Goal: Information Seeking & Learning: Learn about a topic

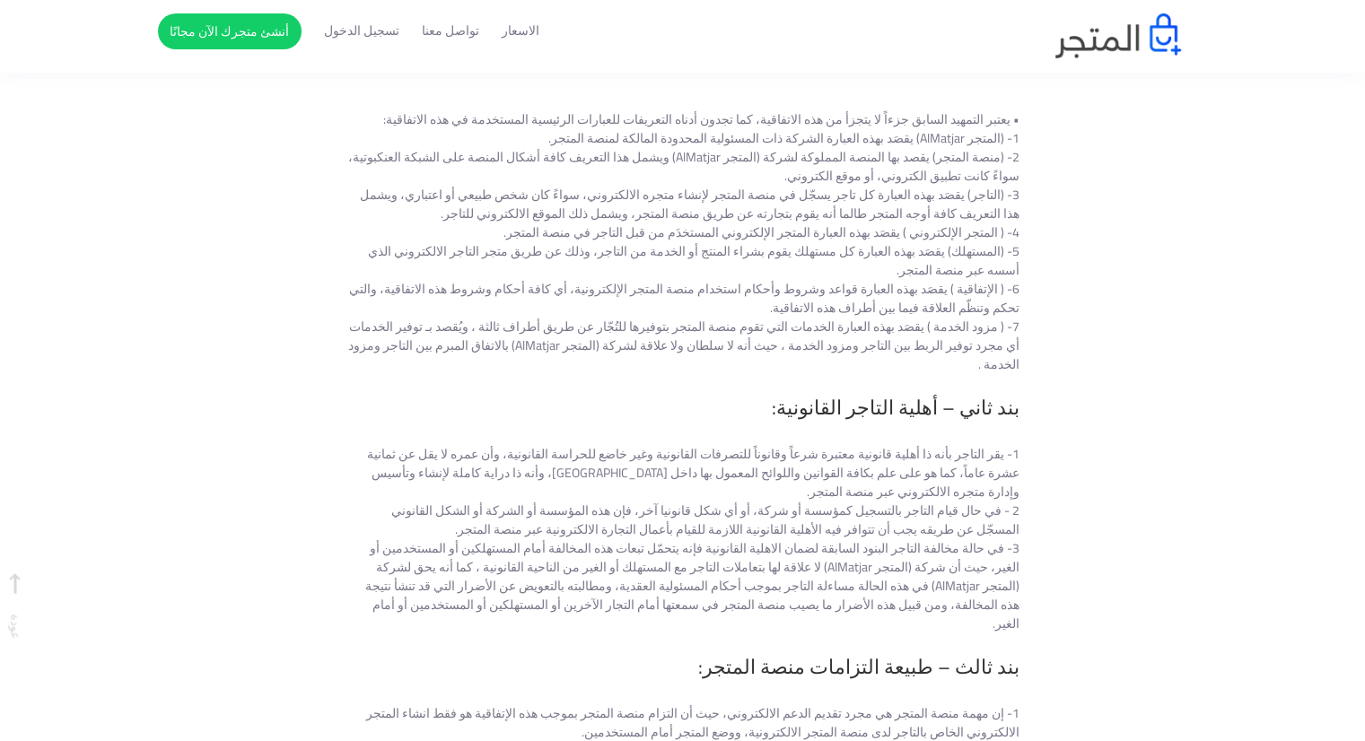
scroll to position [756, 0]
click at [525, 30] on link "الاسعار" at bounding box center [521, 31] width 38 height 19
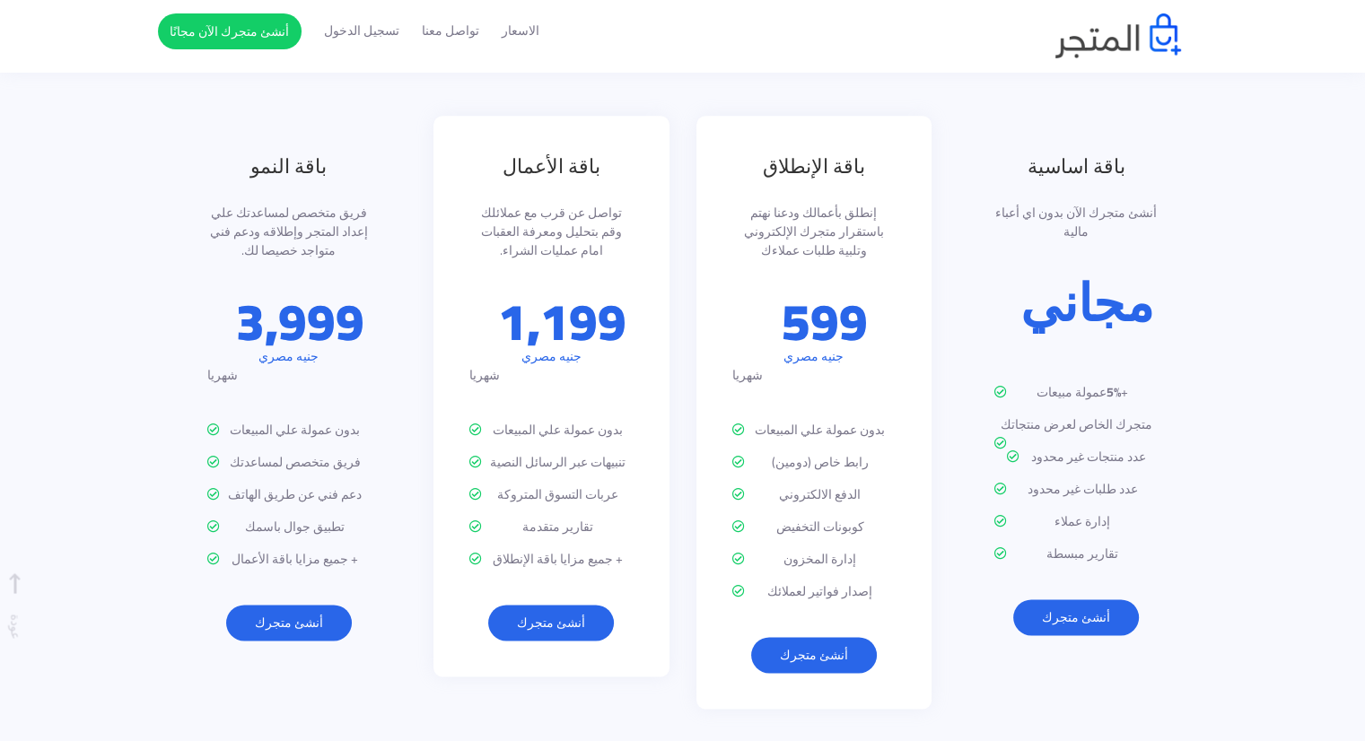
scroll to position [2464, 0]
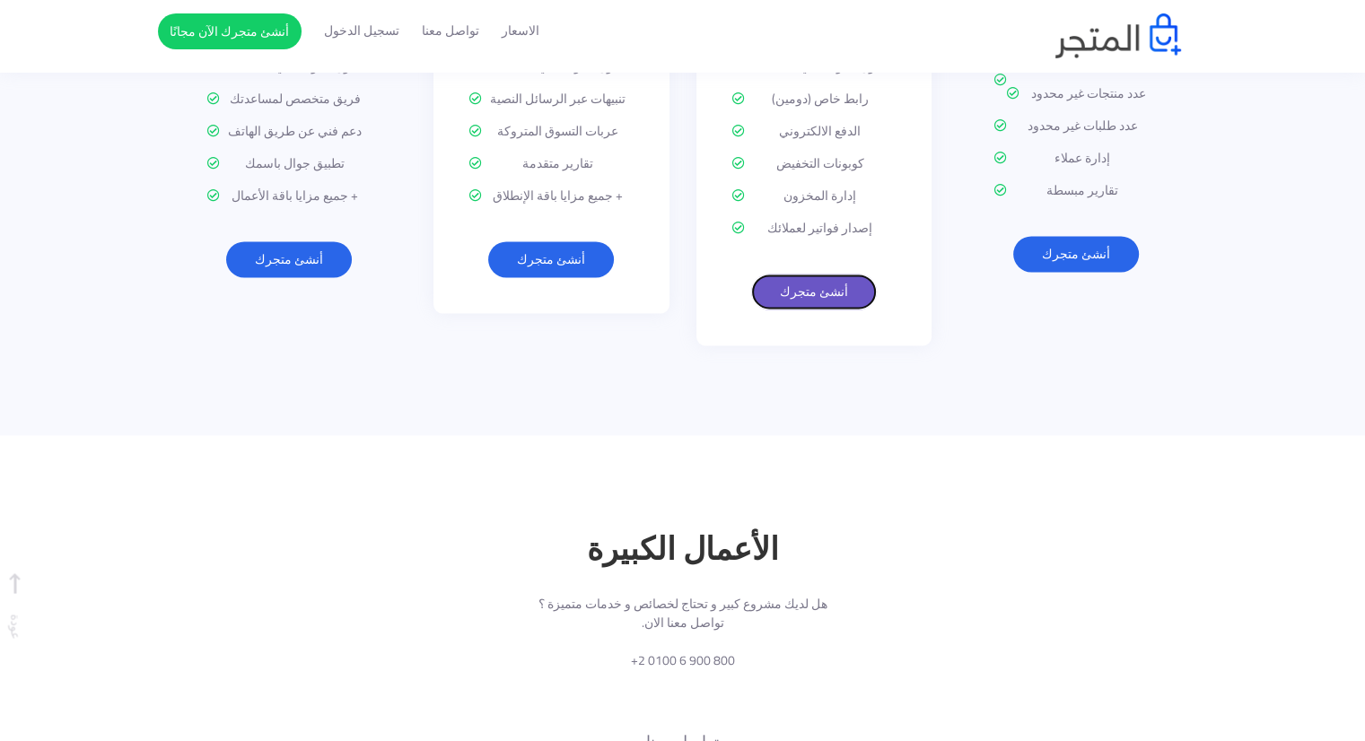
click at [820, 274] on link "أنشئ متجرك" at bounding box center [814, 292] width 126 height 36
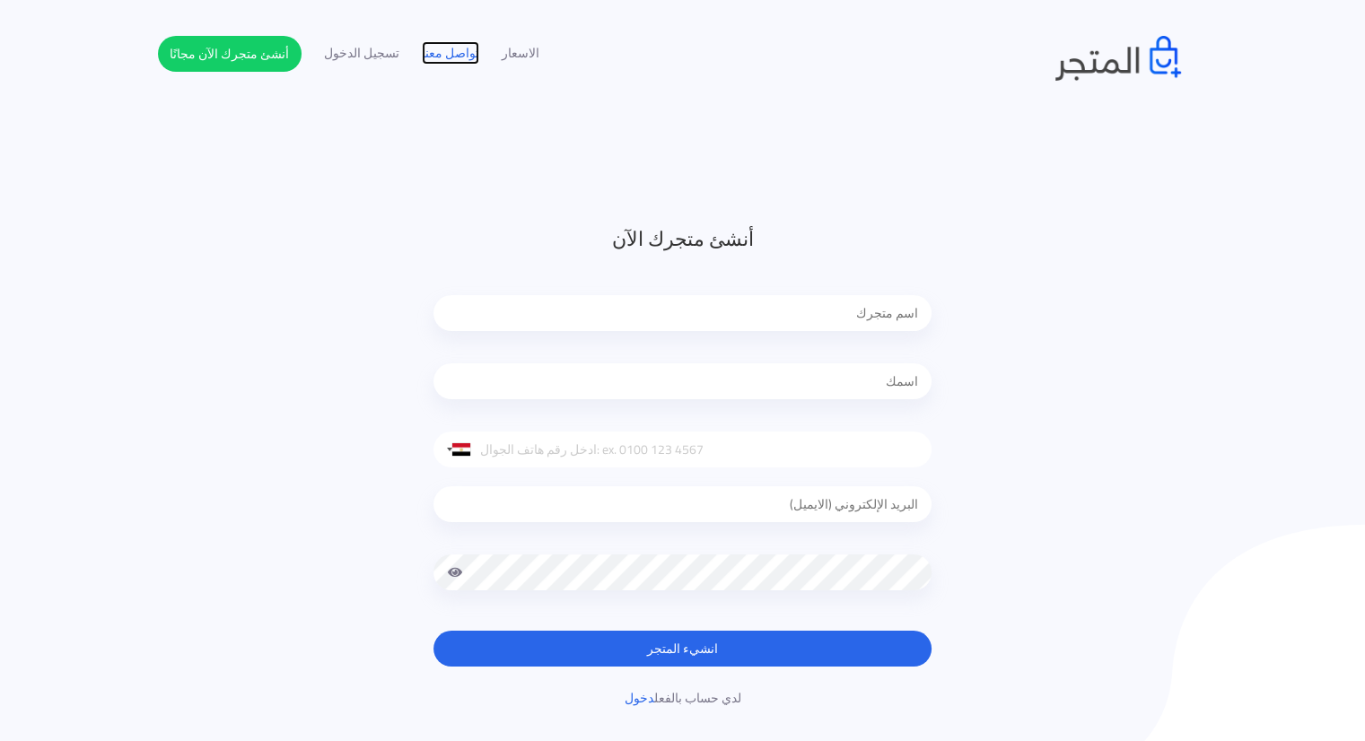
click at [469, 52] on link "تواصل معنا" at bounding box center [450, 53] width 57 height 19
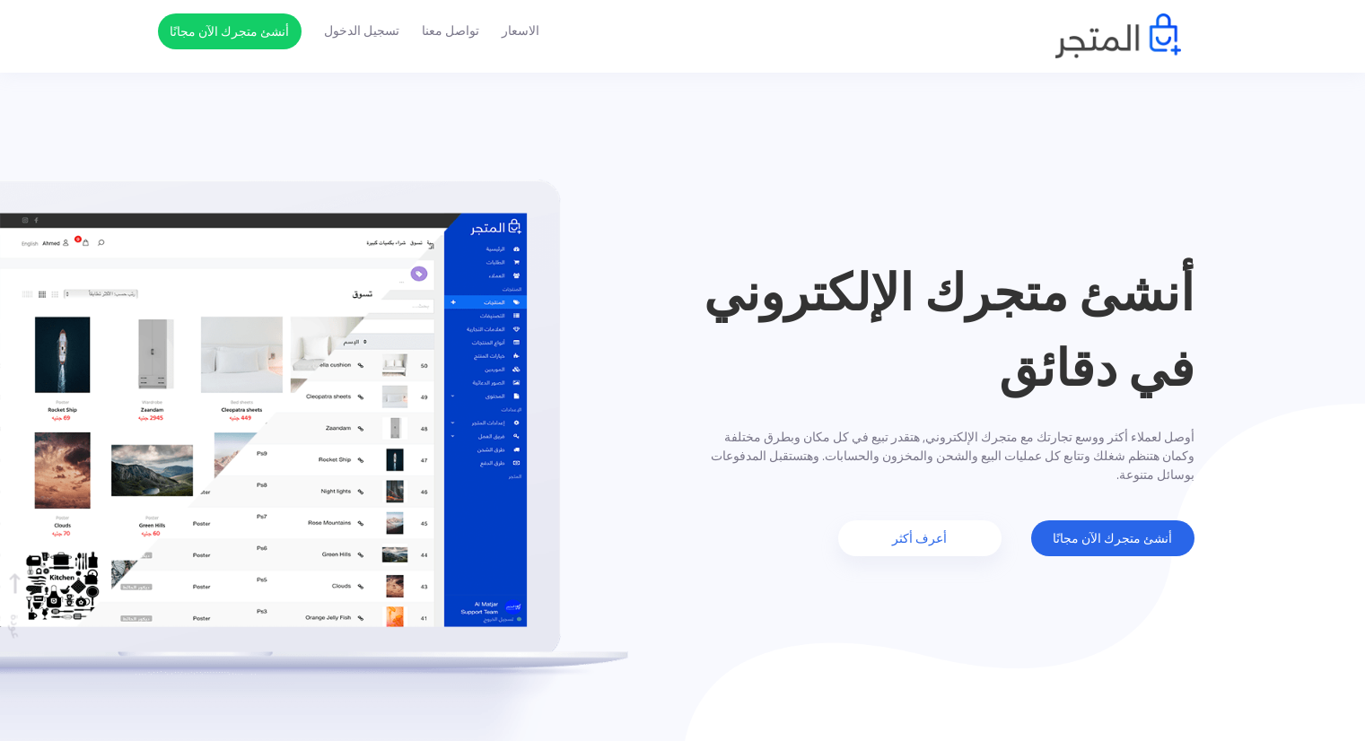
scroll to position [2926, 0]
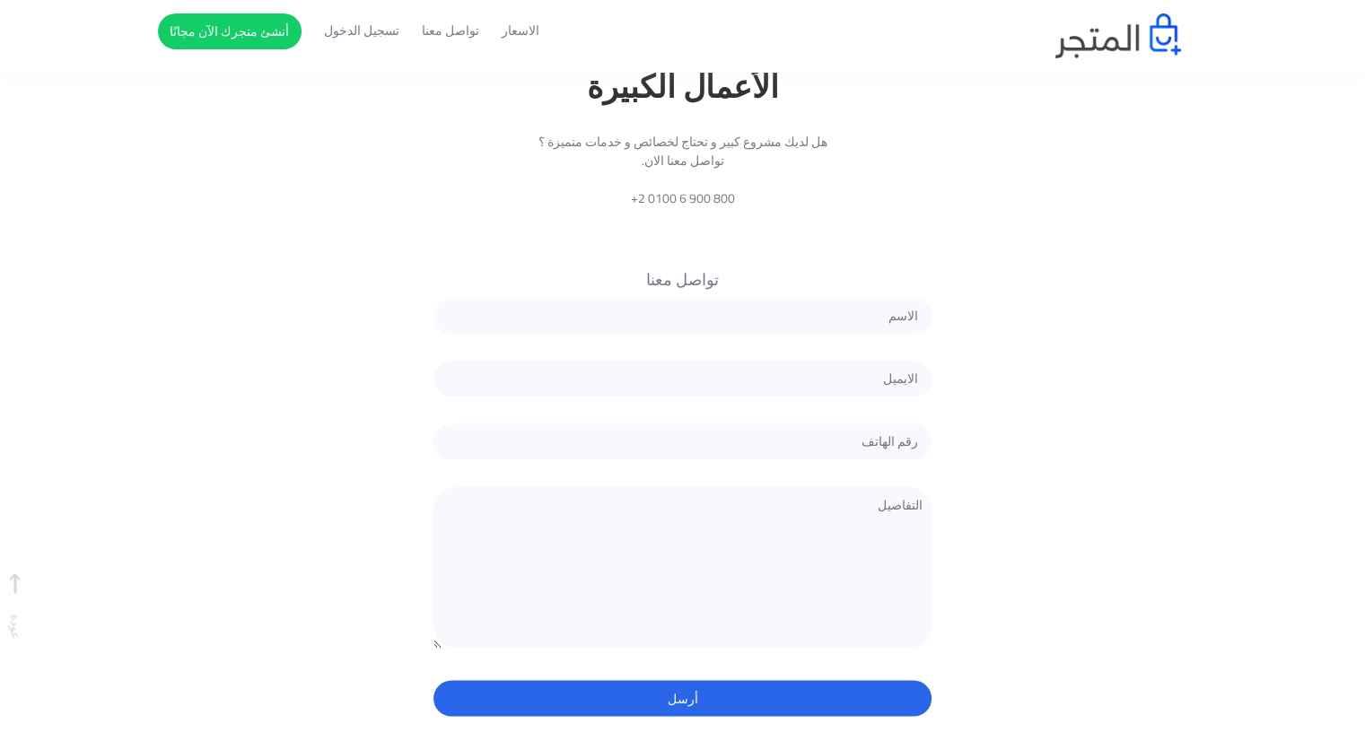
click at [507, 45] on ul "الاسعار تواصل معنا تسجيل الدخول أنشئ متجرك الآن مجانًا" at bounding box center [348, 31] width 381 height 36
click at [513, 38] on link "الاسعار" at bounding box center [521, 31] width 38 height 19
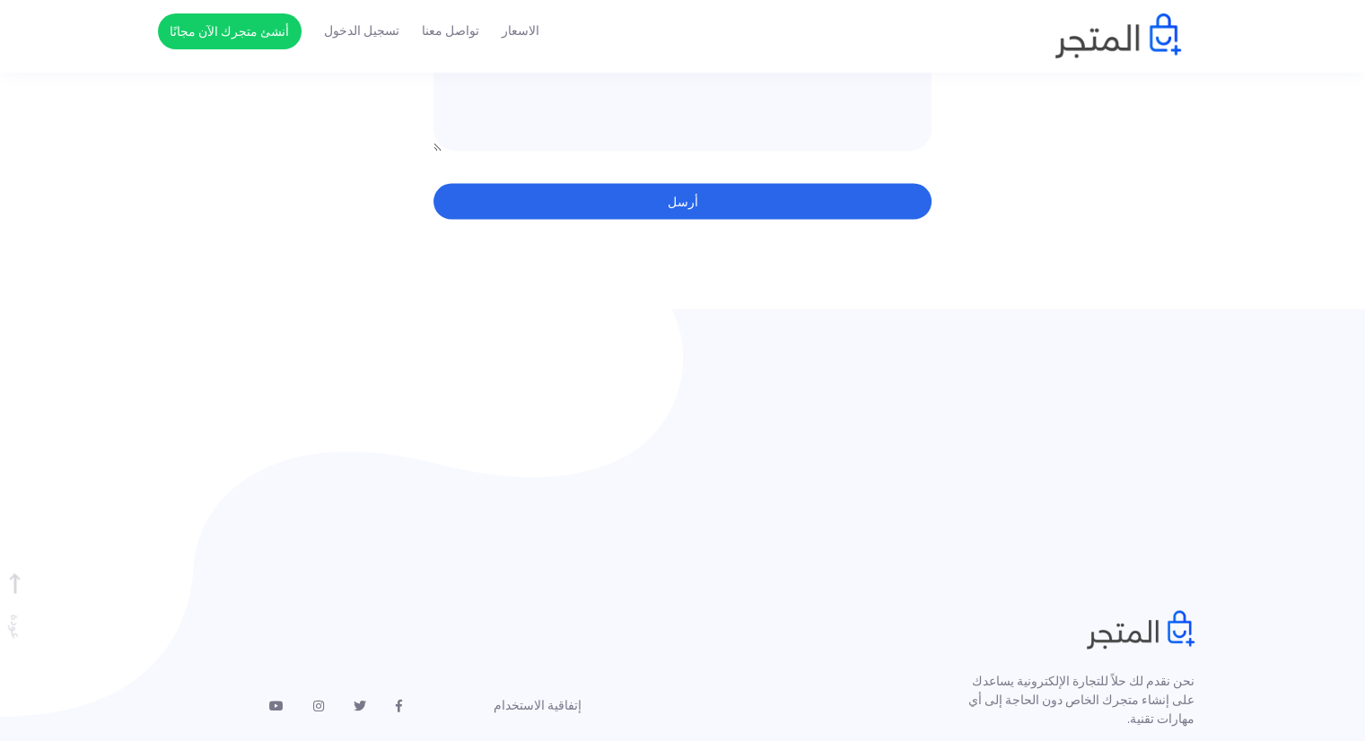
scroll to position [3533, 0]
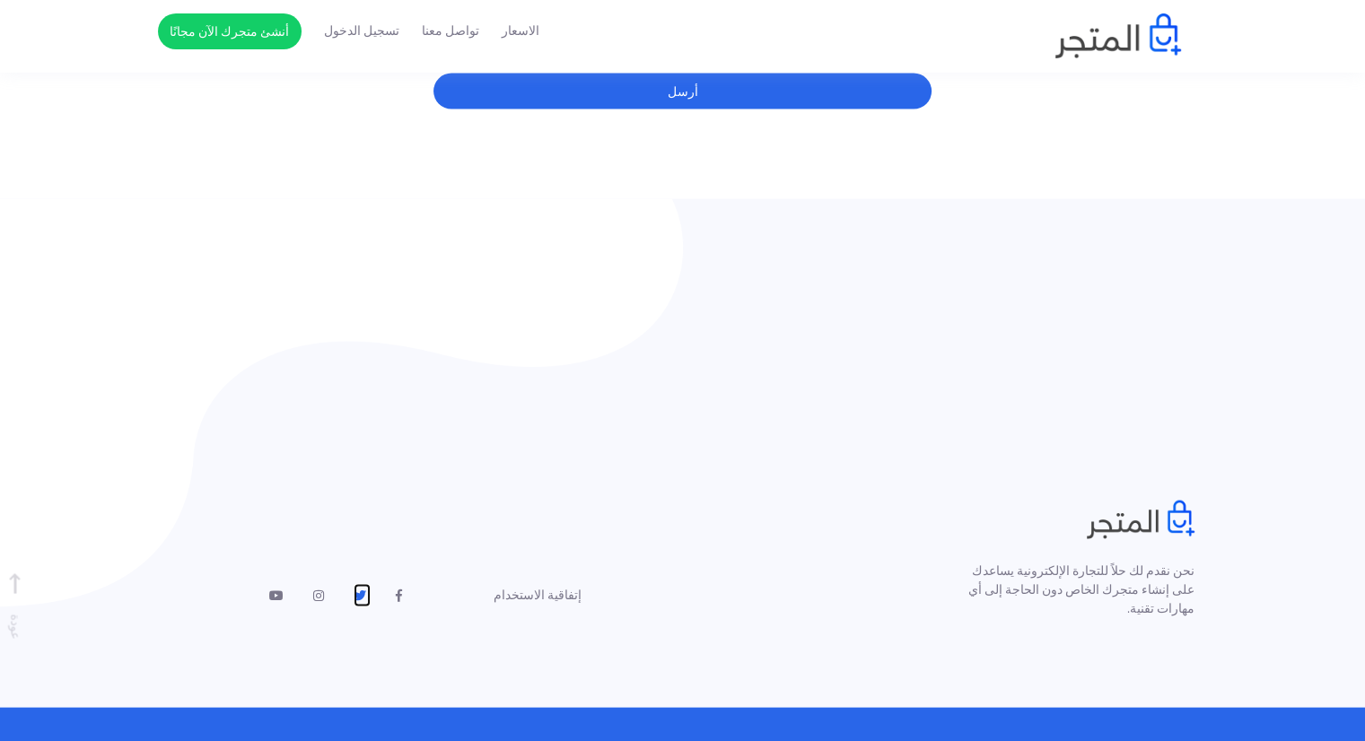
click at [364, 590] on icon at bounding box center [360, 596] width 13 height 13
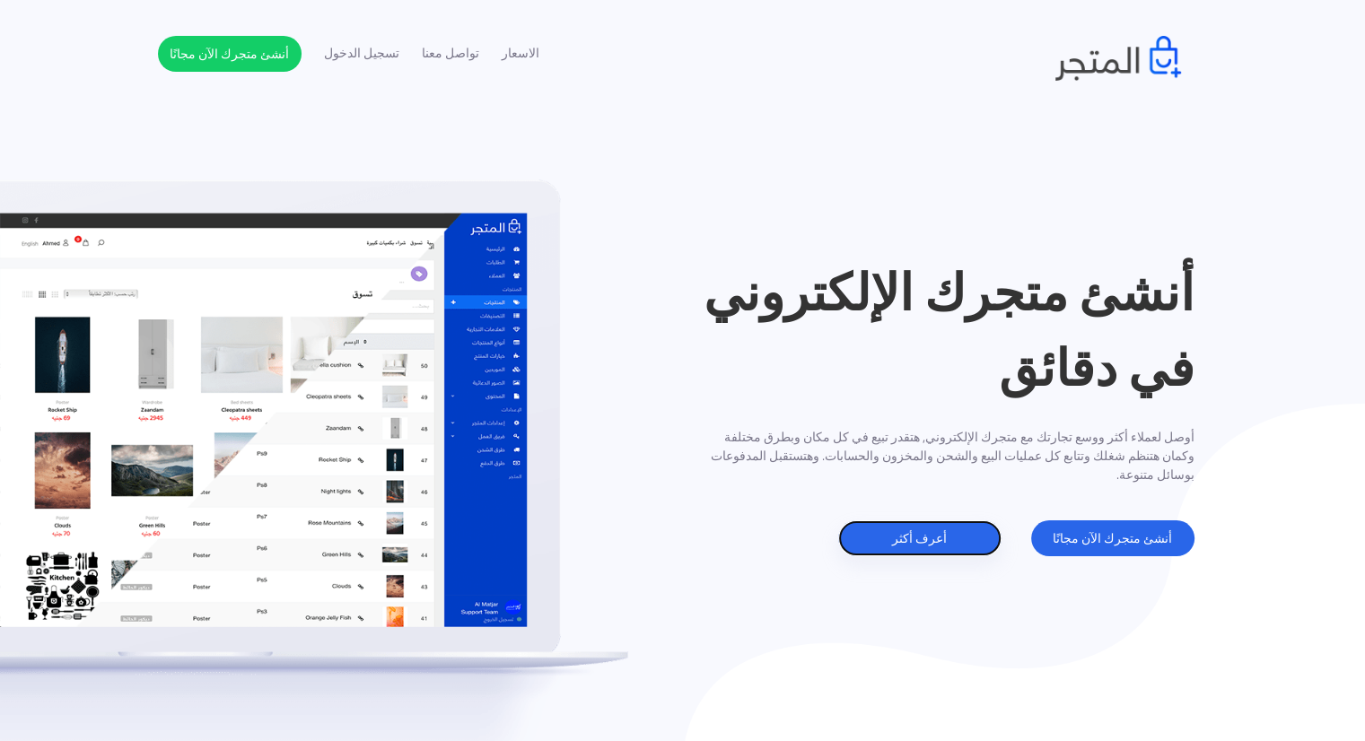
click at [879, 538] on link "أعرف أكثر" at bounding box center [919, 539] width 163 height 36
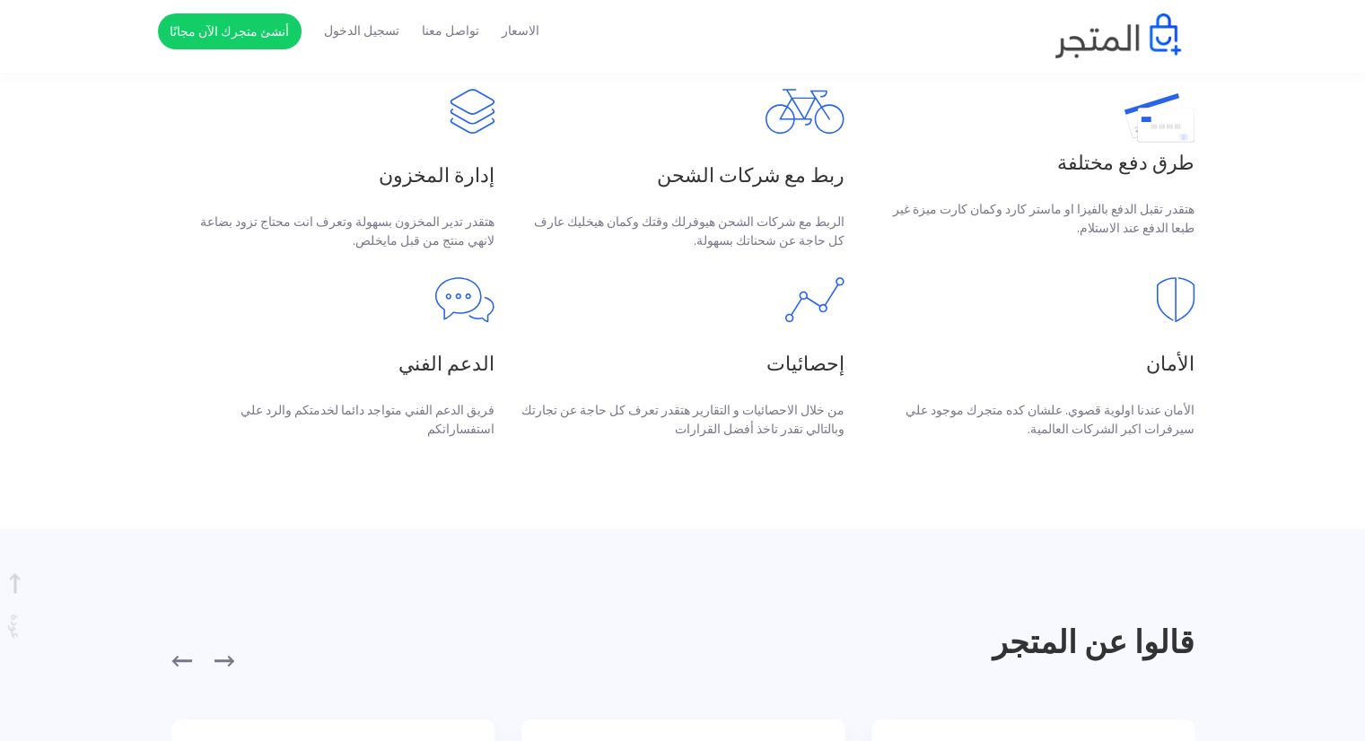
scroll to position [811, 0]
click at [1096, 171] on h3 "طرق دفع مختلفة" at bounding box center [1033, 164] width 323 height 30
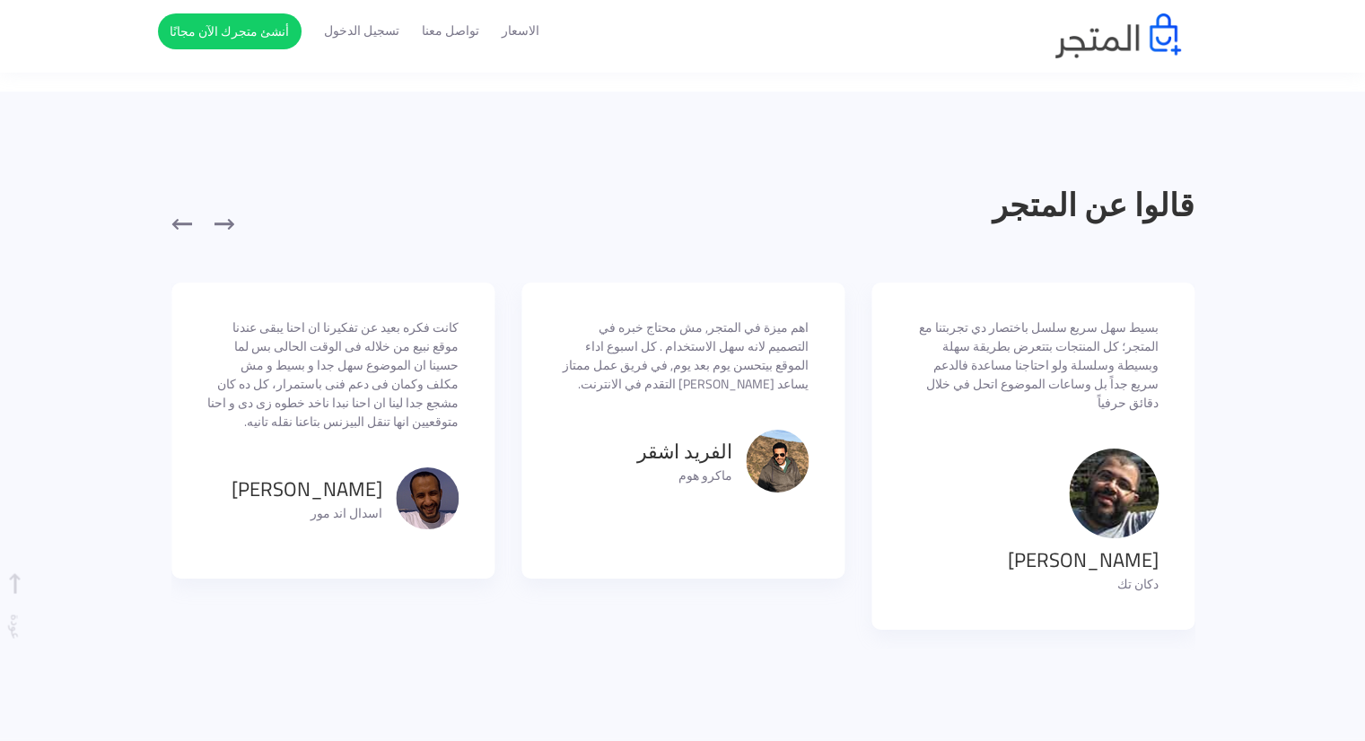
scroll to position [1260, 0]
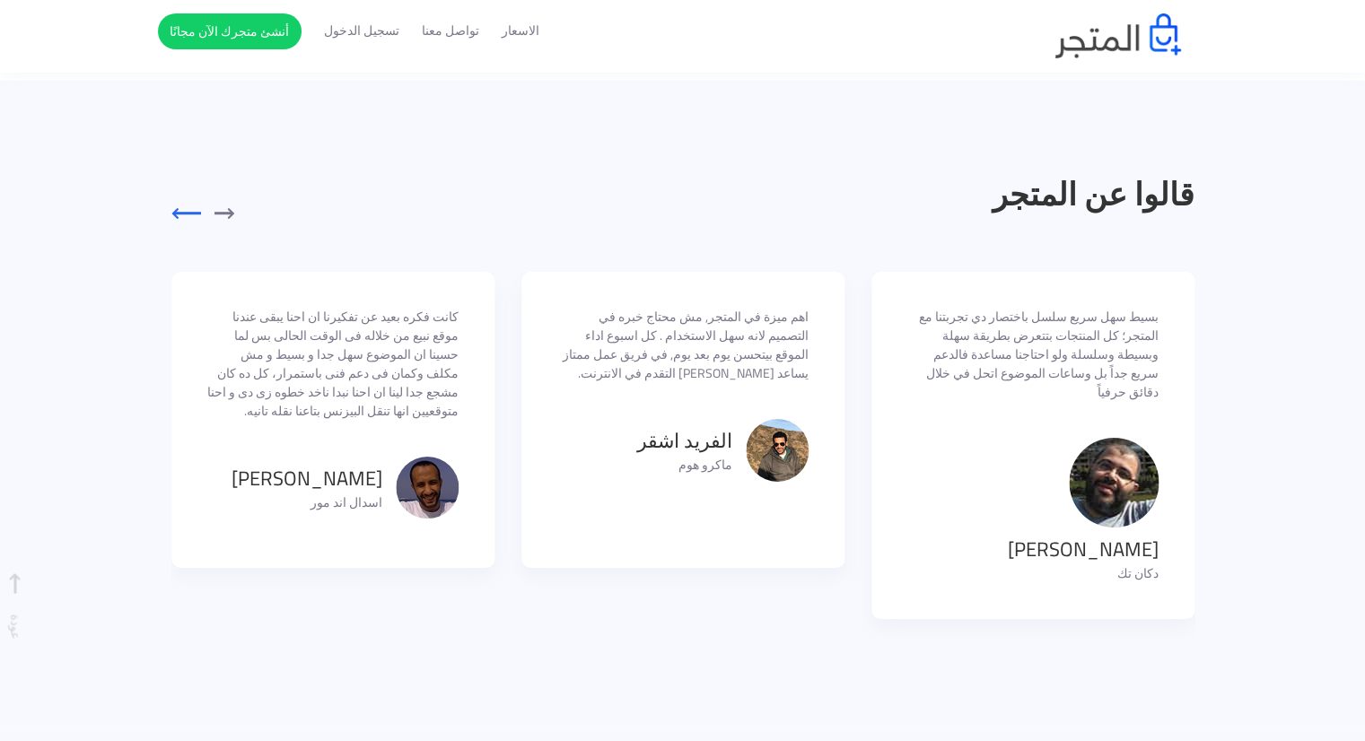
click at [194, 220] on button "button" at bounding box center [199, 214] width 56 height 19
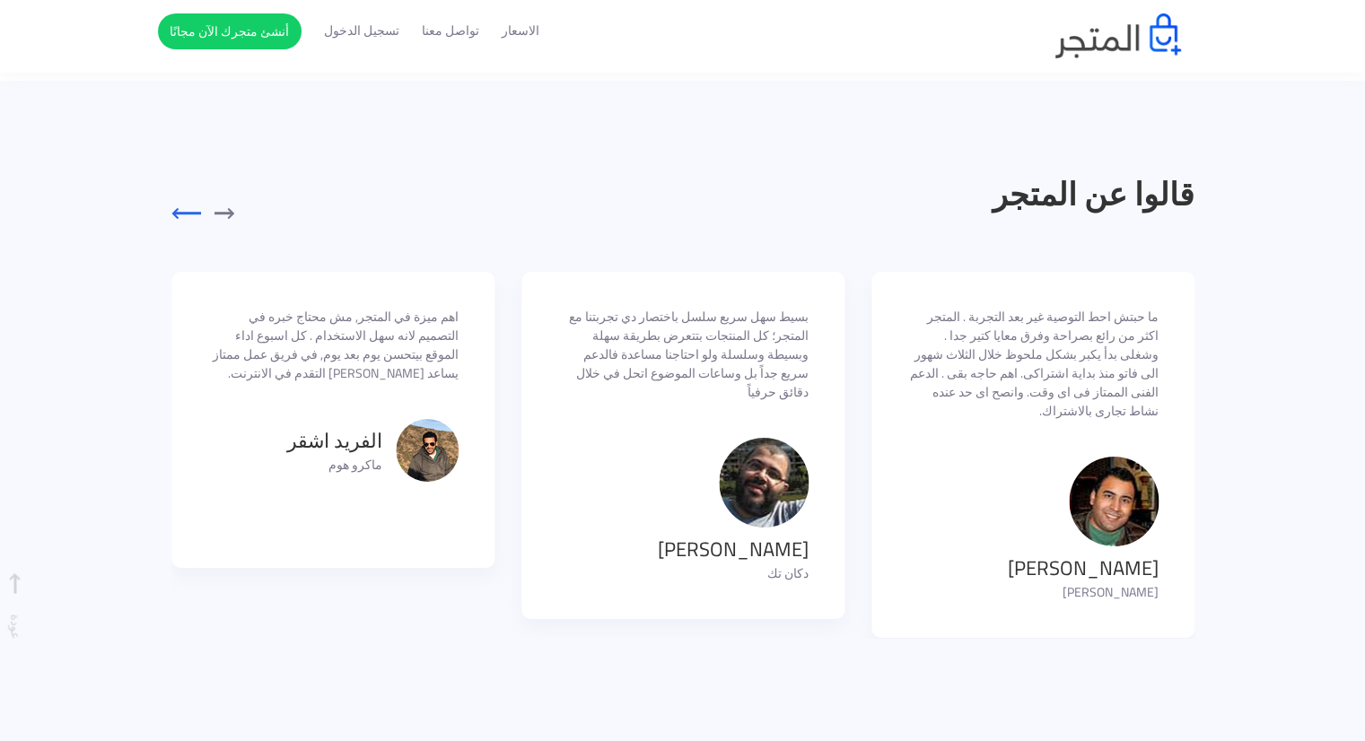
click at [194, 220] on button "button" at bounding box center [199, 214] width 56 height 19
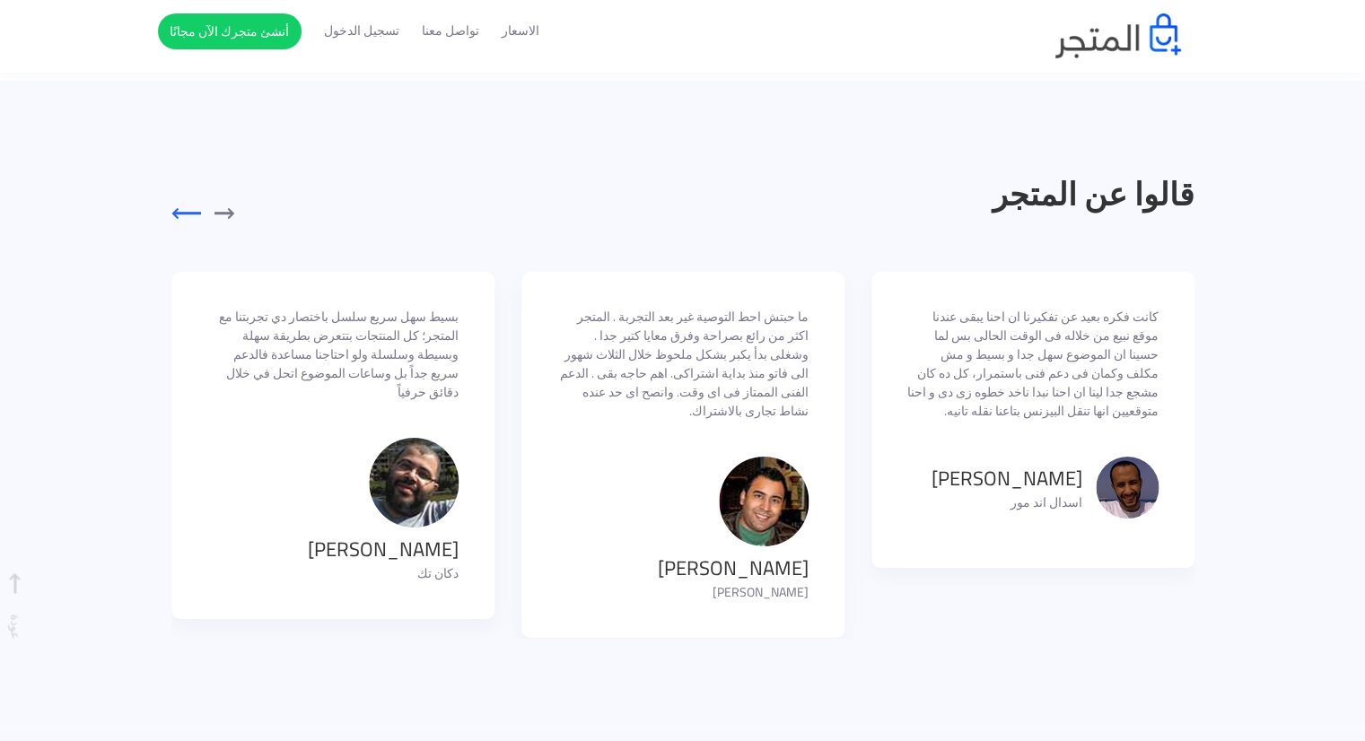
click at [194, 220] on button "button" at bounding box center [199, 214] width 56 height 19
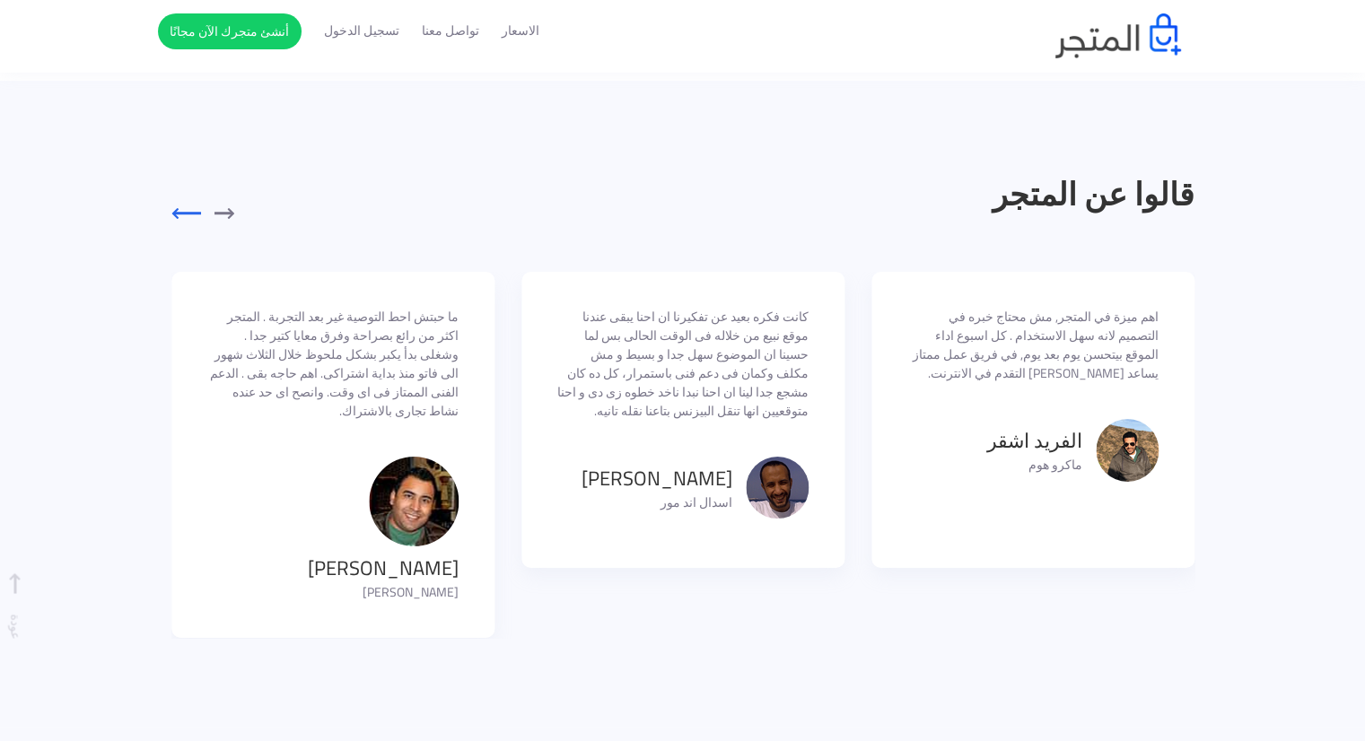
click at [194, 220] on button "button" at bounding box center [199, 214] width 56 height 19
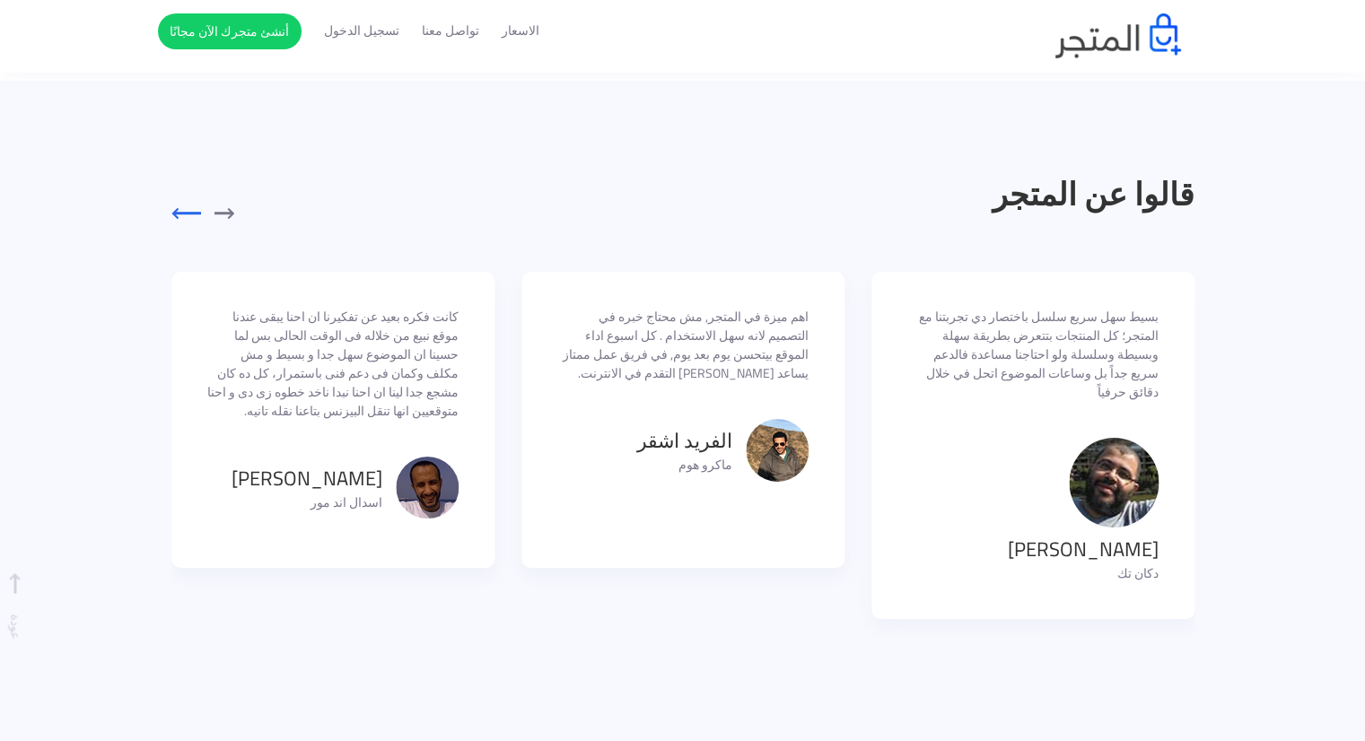
click at [194, 220] on button "button" at bounding box center [199, 214] width 56 height 19
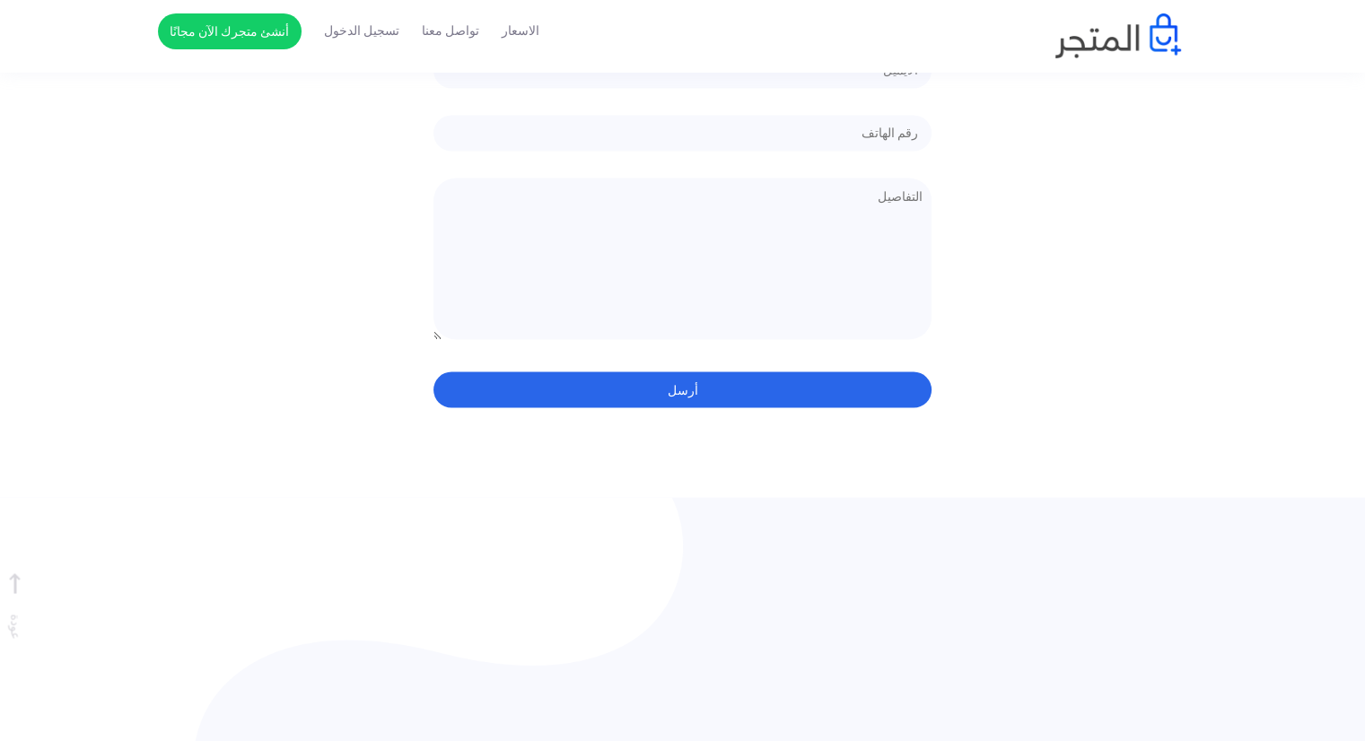
scroll to position [3533, 0]
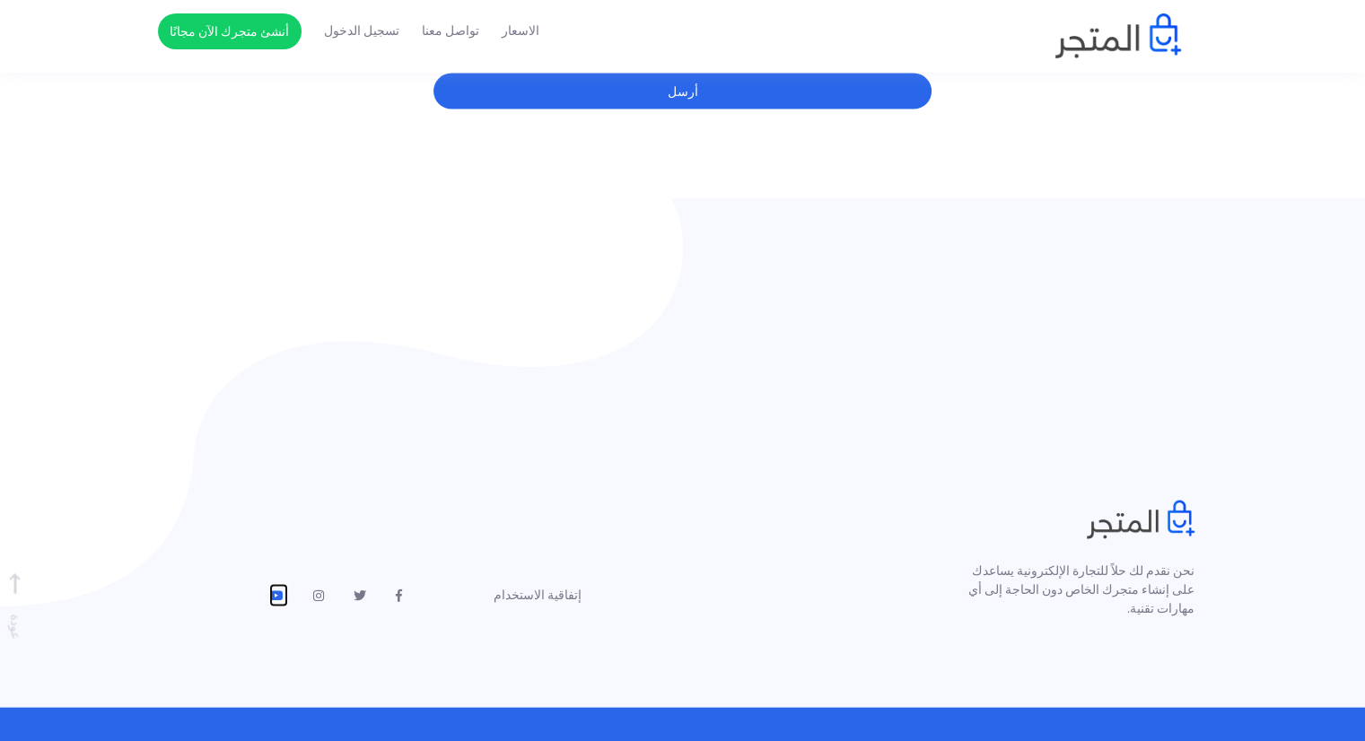
click at [284, 584] on link at bounding box center [278, 595] width 19 height 23
